Goal: Browse casually: Explore the website without a specific task or goal

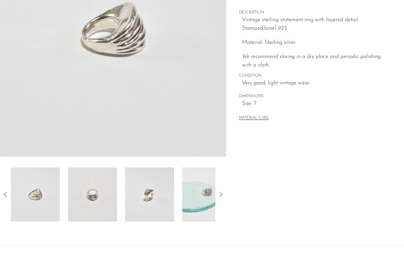
scroll to position [127, 0]
click at [189, 219] on img at bounding box center [206, 195] width 49 height 54
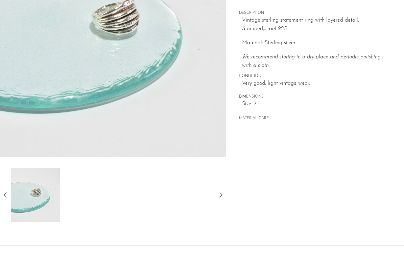
scroll to position [97, 0]
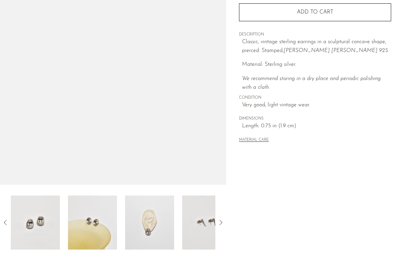
scroll to position [108, 0]
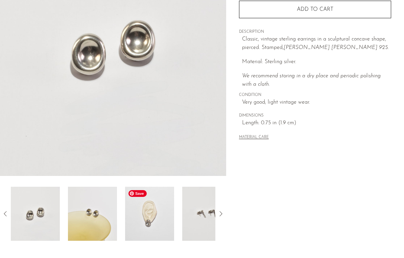
click at [154, 229] on img at bounding box center [149, 214] width 49 height 54
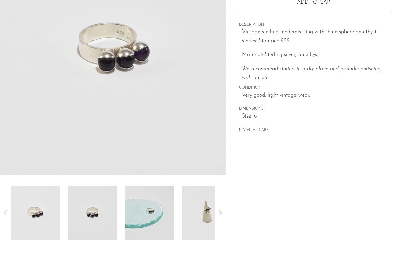
scroll to position [109, 0]
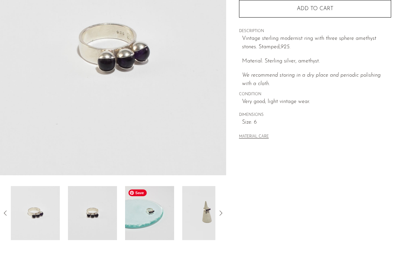
click at [148, 224] on img at bounding box center [149, 213] width 49 height 54
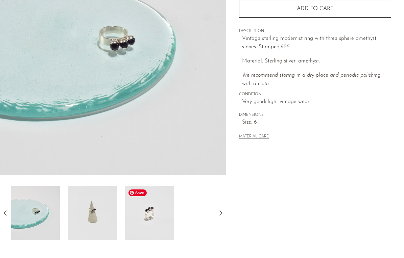
click at [156, 217] on img at bounding box center [149, 213] width 49 height 54
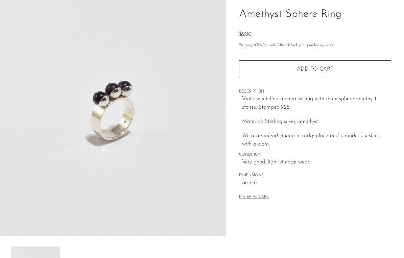
scroll to position [48, 0]
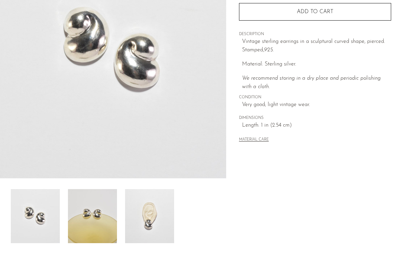
scroll to position [104, 0]
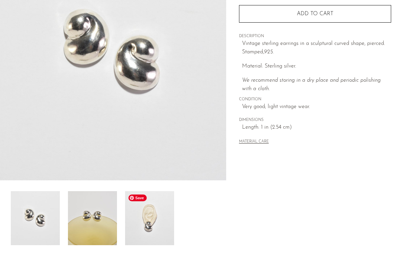
click at [169, 214] on img at bounding box center [149, 218] width 49 height 54
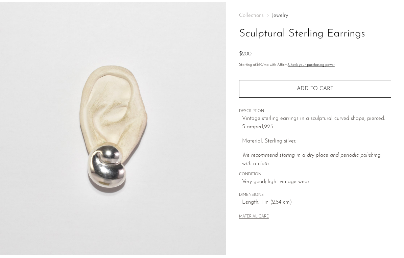
scroll to position [27, 0]
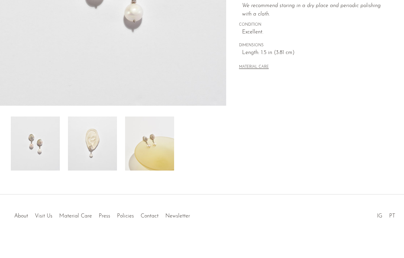
scroll to position [182, 0]
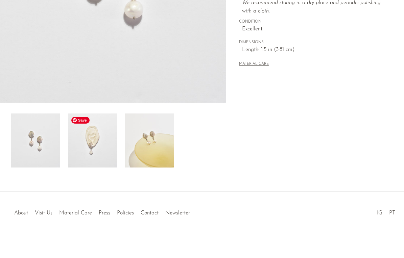
click at [77, 133] on img at bounding box center [92, 141] width 49 height 54
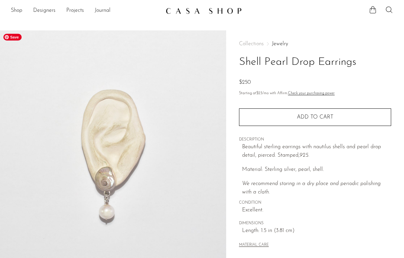
scroll to position [0, 0]
